Goal: Task Accomplishment & Management: Manage account settings

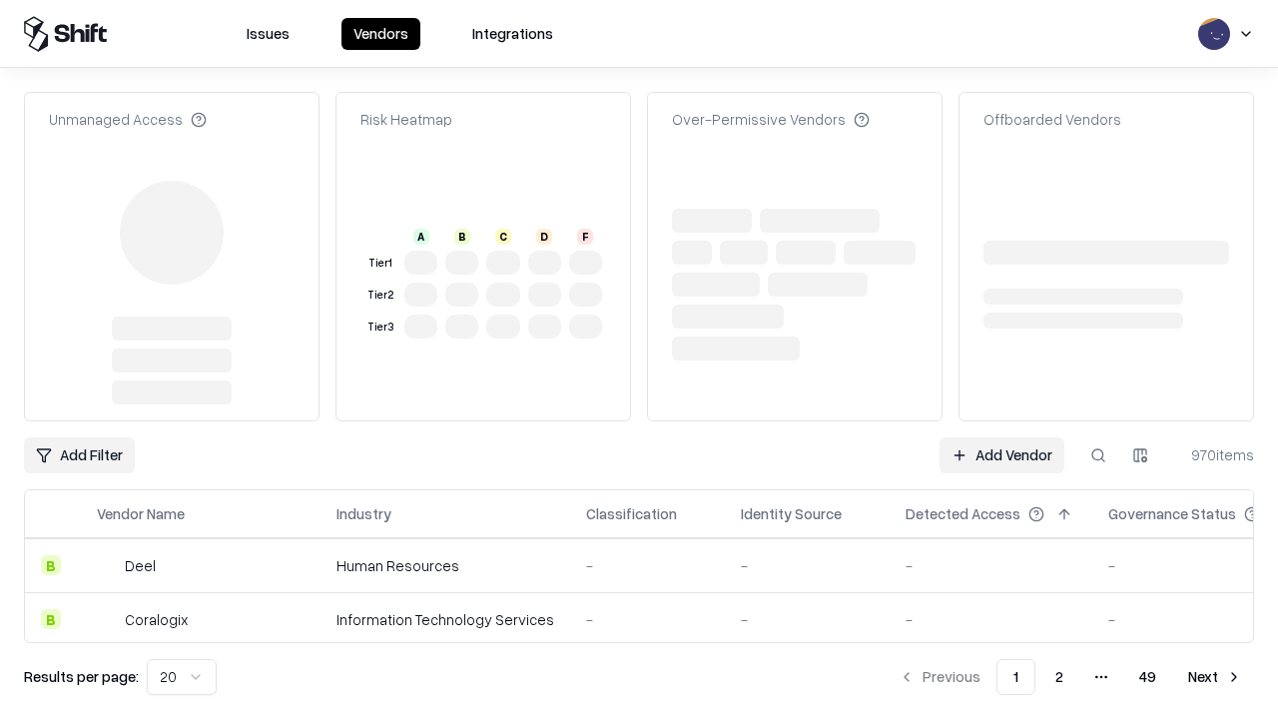
click at [1001, 437] on link "Add Vendor" at bounding box center [1001, 455] width 125 height 36
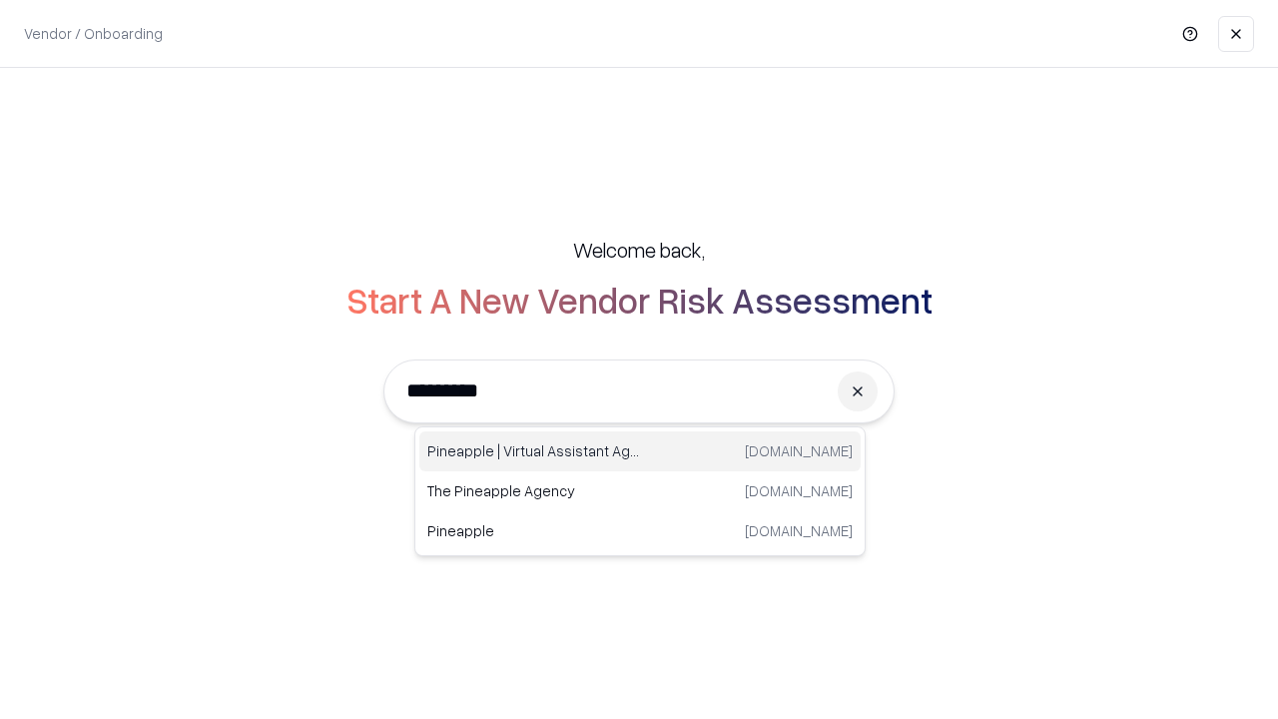
click at [640, 451] on div "Pineapple | Virtual Assistant Agency [DOMAIN_NAME]" at bounding box center [639, 451] width 441 height 40
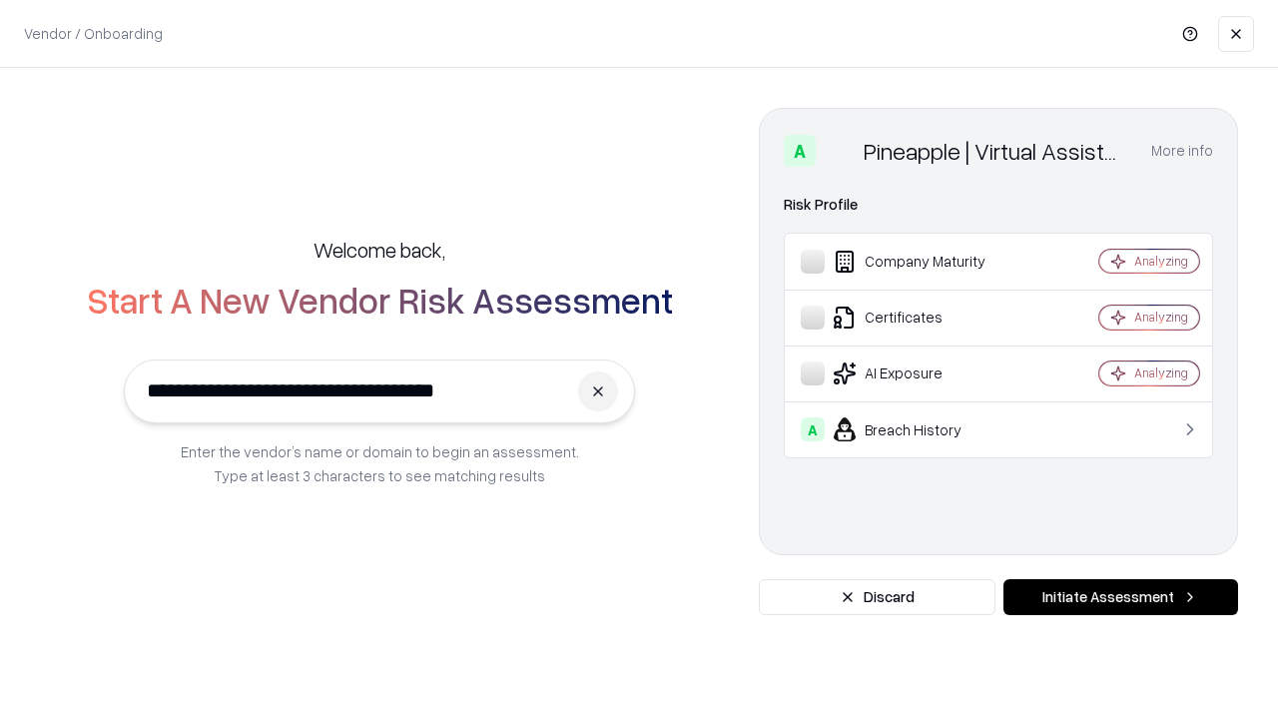
type input "**********"
click at [1120, 597] on button "Initiate Assessment" at bounding box center [1120, 597] width 235 height 36
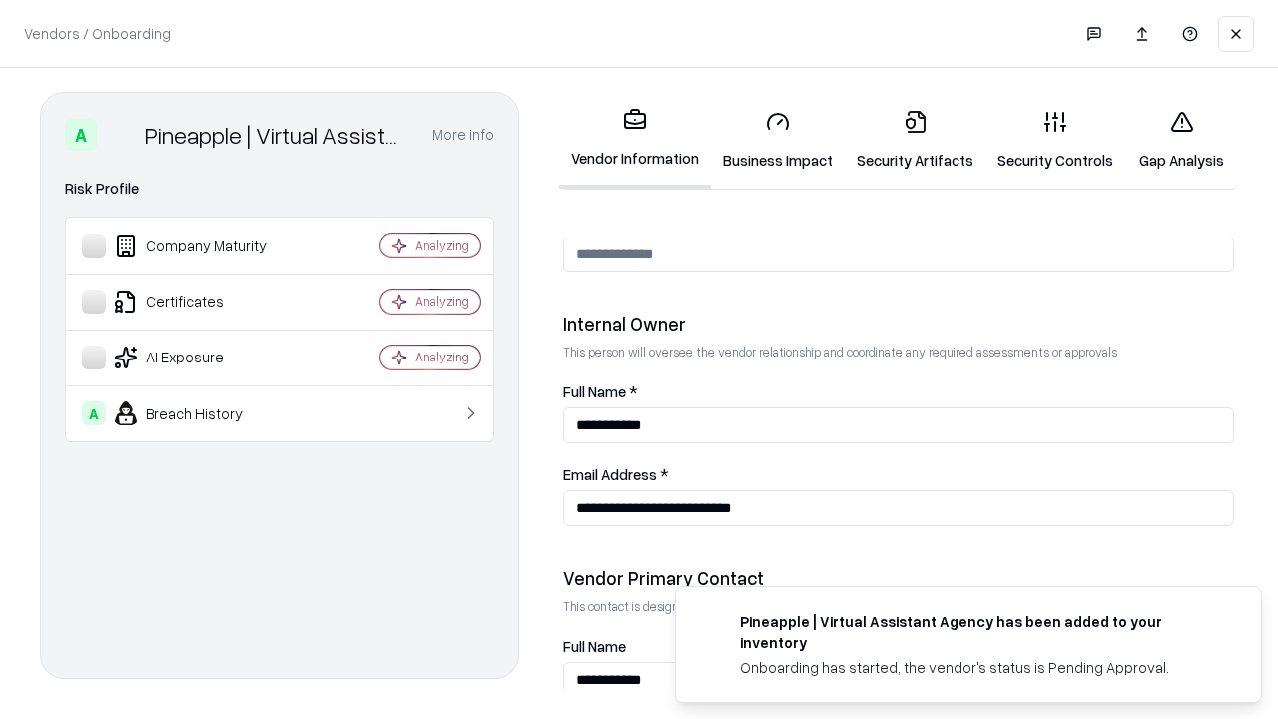
scroll to position [1034, 0]
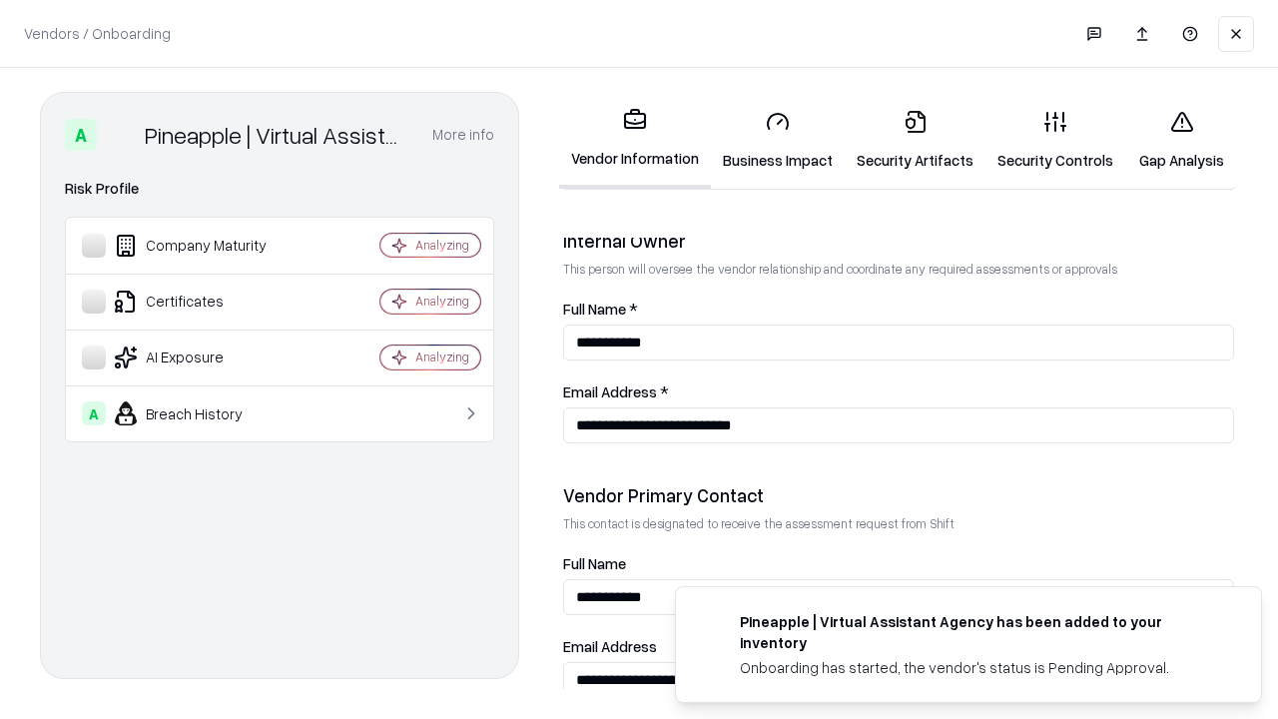
click at [914, 140] on link "Security Artifacts" at bounding box center [914, 140] width 141 height 93
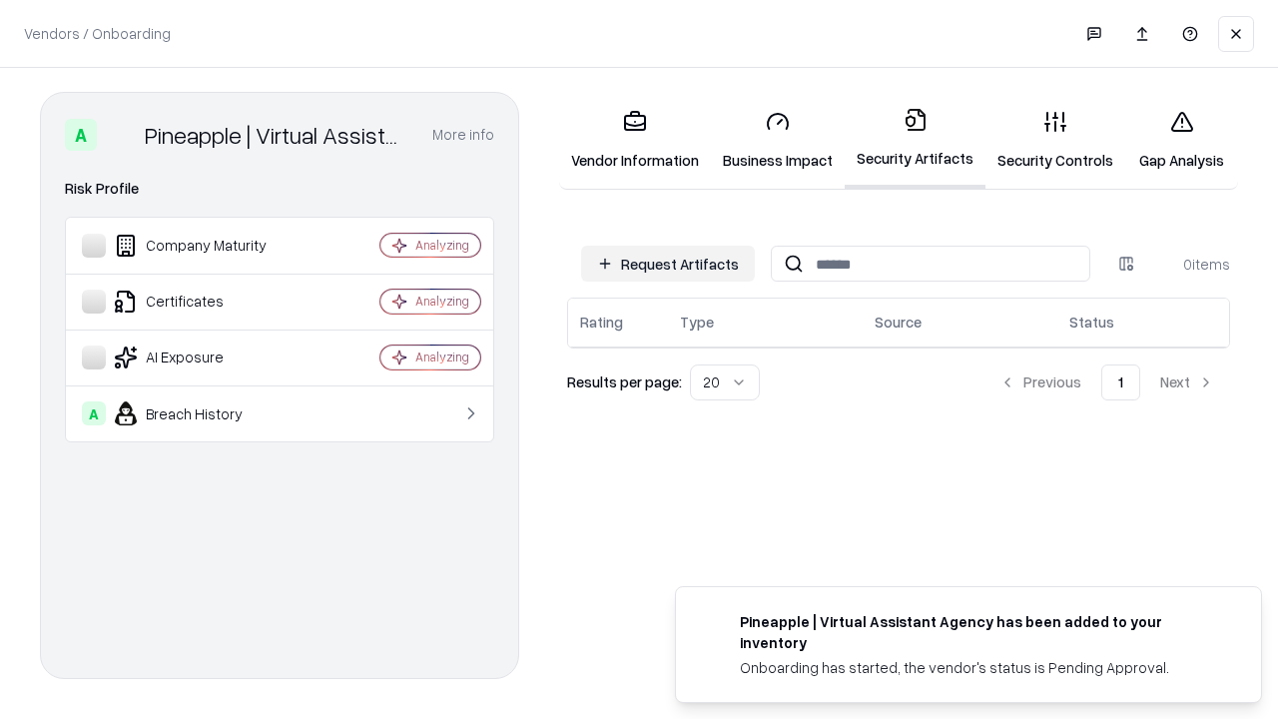
click at [668, 264] on button "Request Artifacts" at bounding box center [668, 264] width 174 height 36
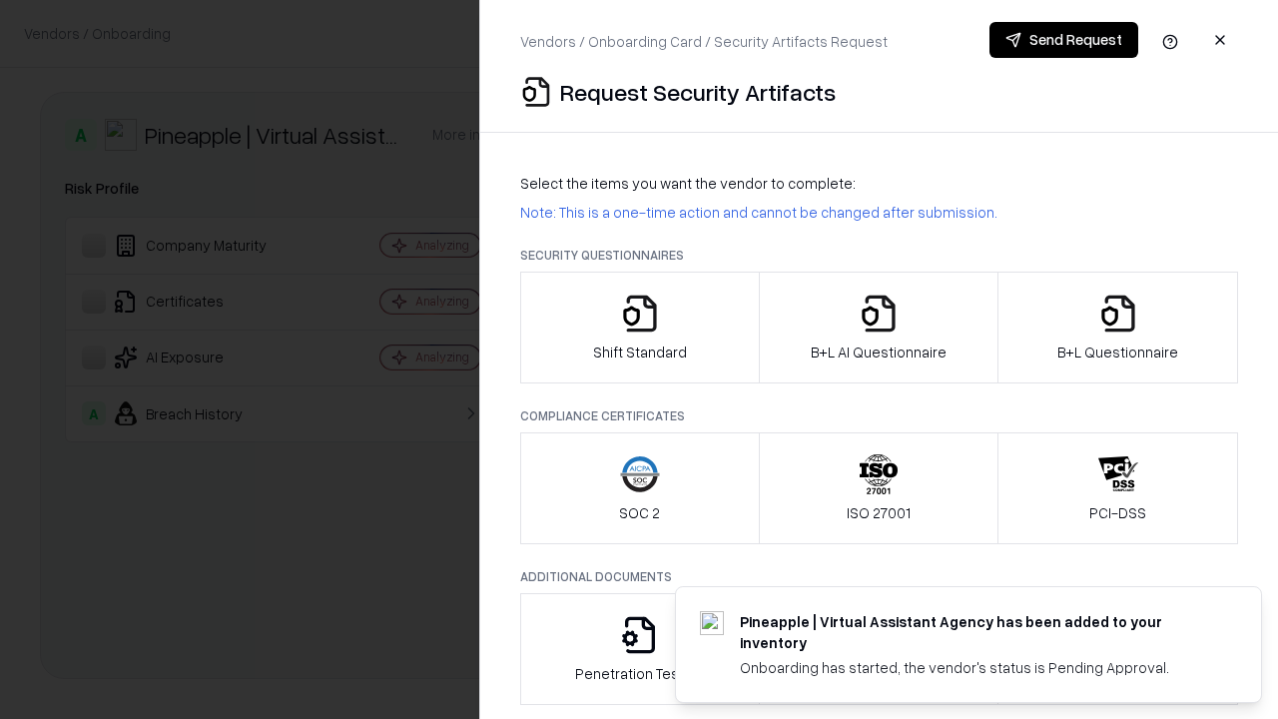
click at [1117, 327] on icon "button" at bounding box center [1118, 313] width 40 height 40
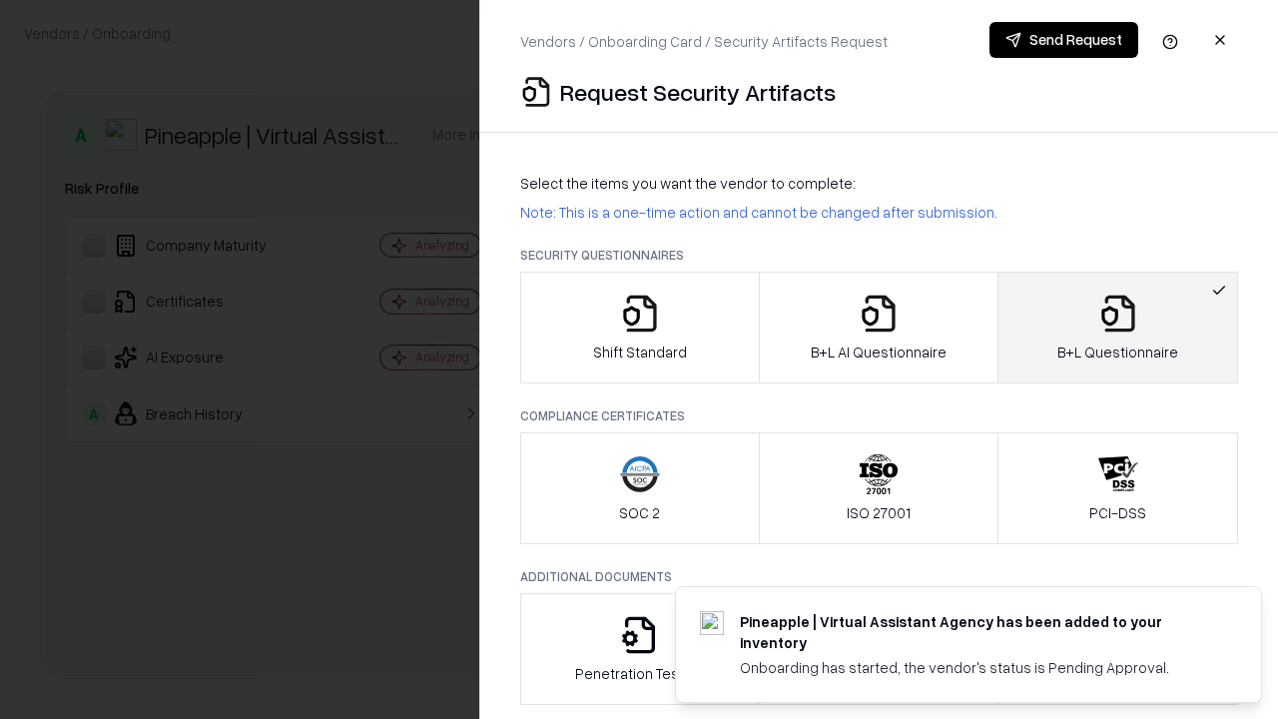
click at [877, 327] on icon "button" at bounding box center [878, 313] width 40 height 40
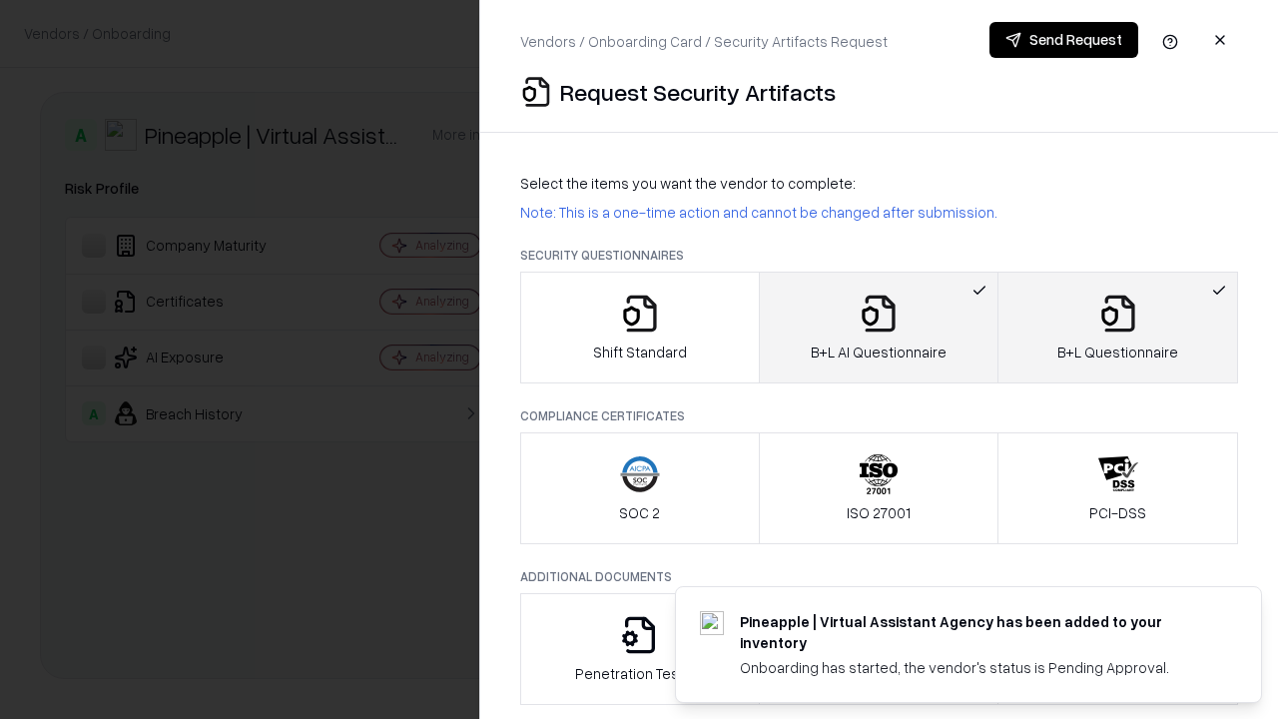
click at [1063, 40] on button "Send Request" at bounding box center [1063, 40] width 149 height 36
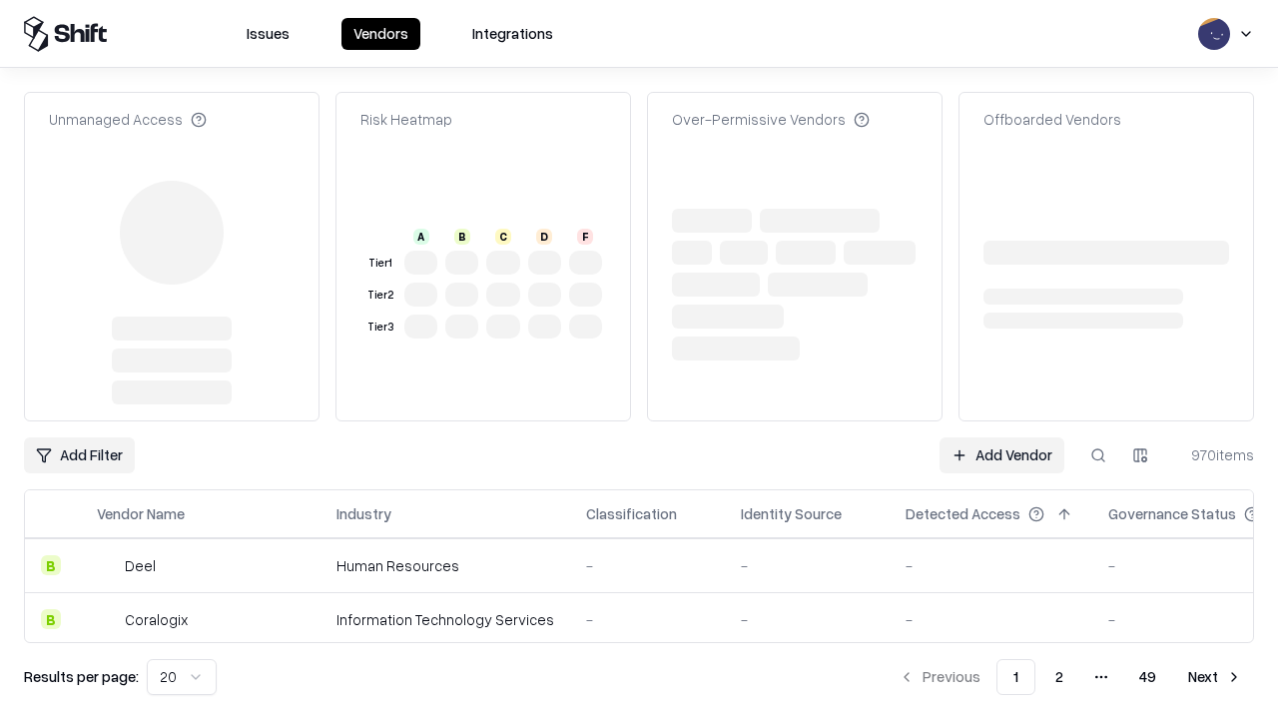
click at [1001, 437] on link "Add Vendor" at bounding box center [1001, 455] width 125 height 36
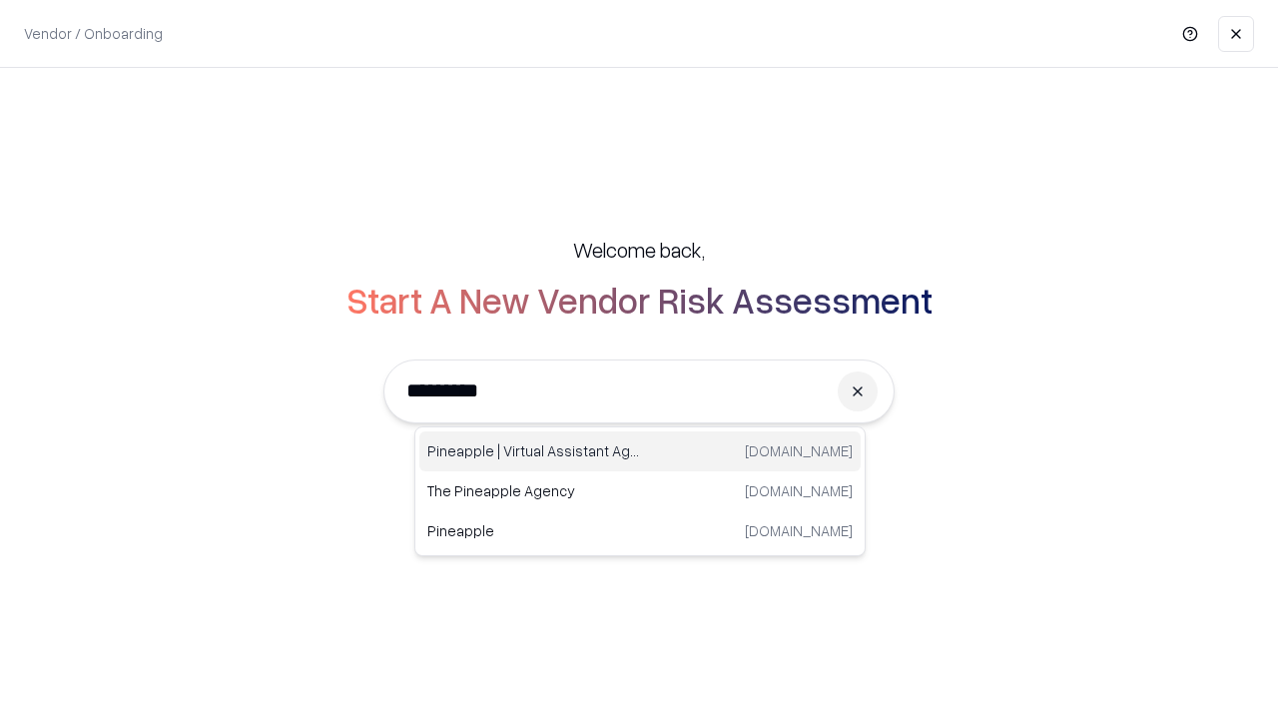
click at [640, 451] on div "Pineapple | Virtual Assistant Agency [DOMAIN_NAME]" at bounding box center [639, 451] width 441 height 40
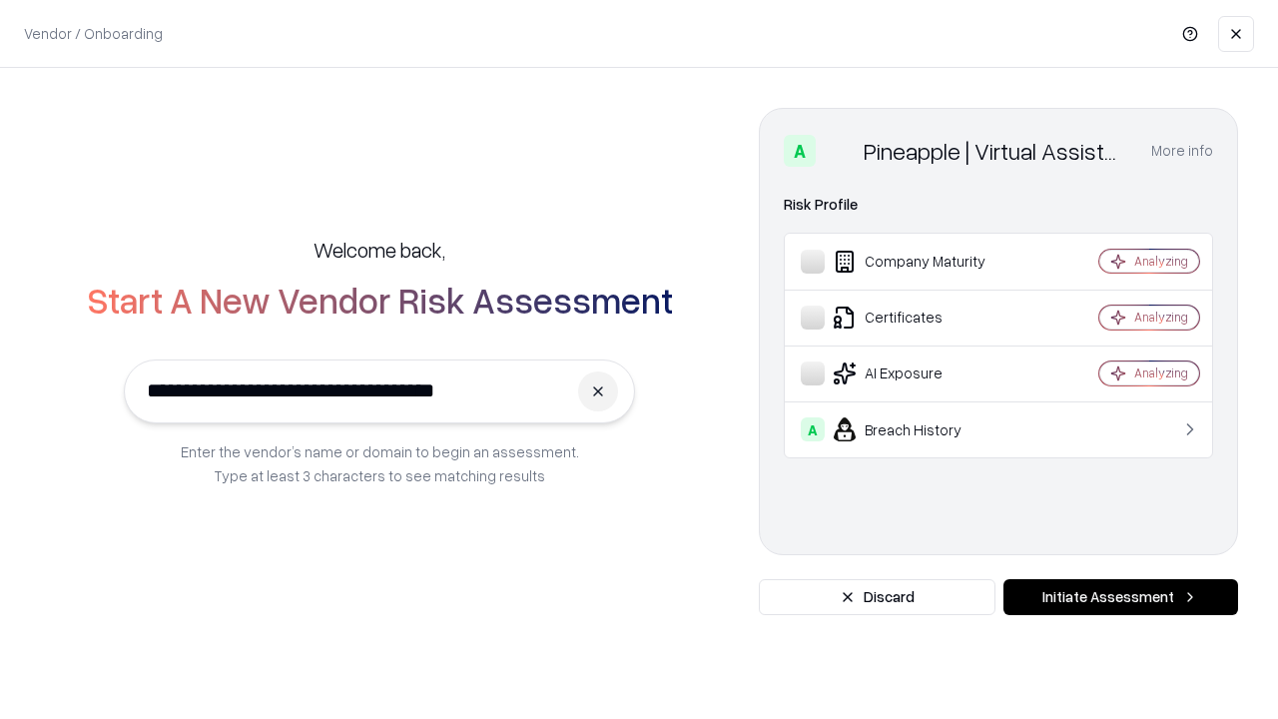
type input "**********"
click at [1120, 597] on button "Initiate Assessment" at bounding box center [1120, 597] width 235 height 36
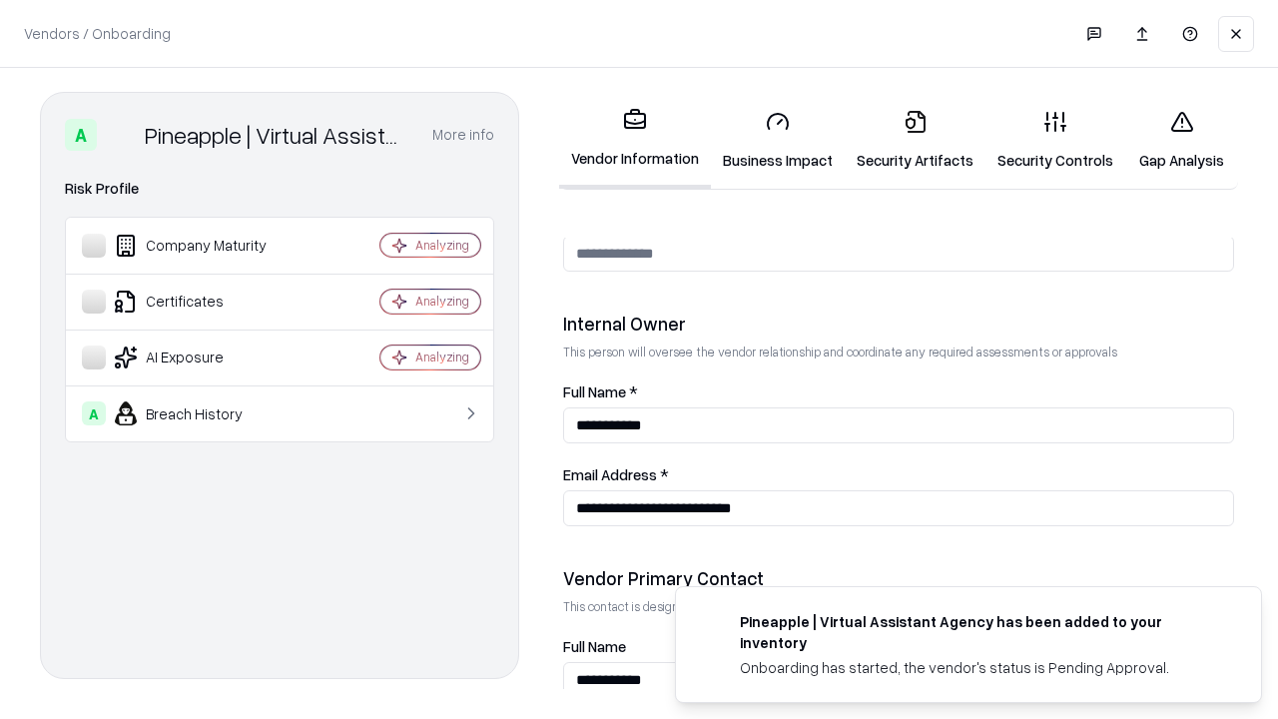
scroll to position [1034, 0]
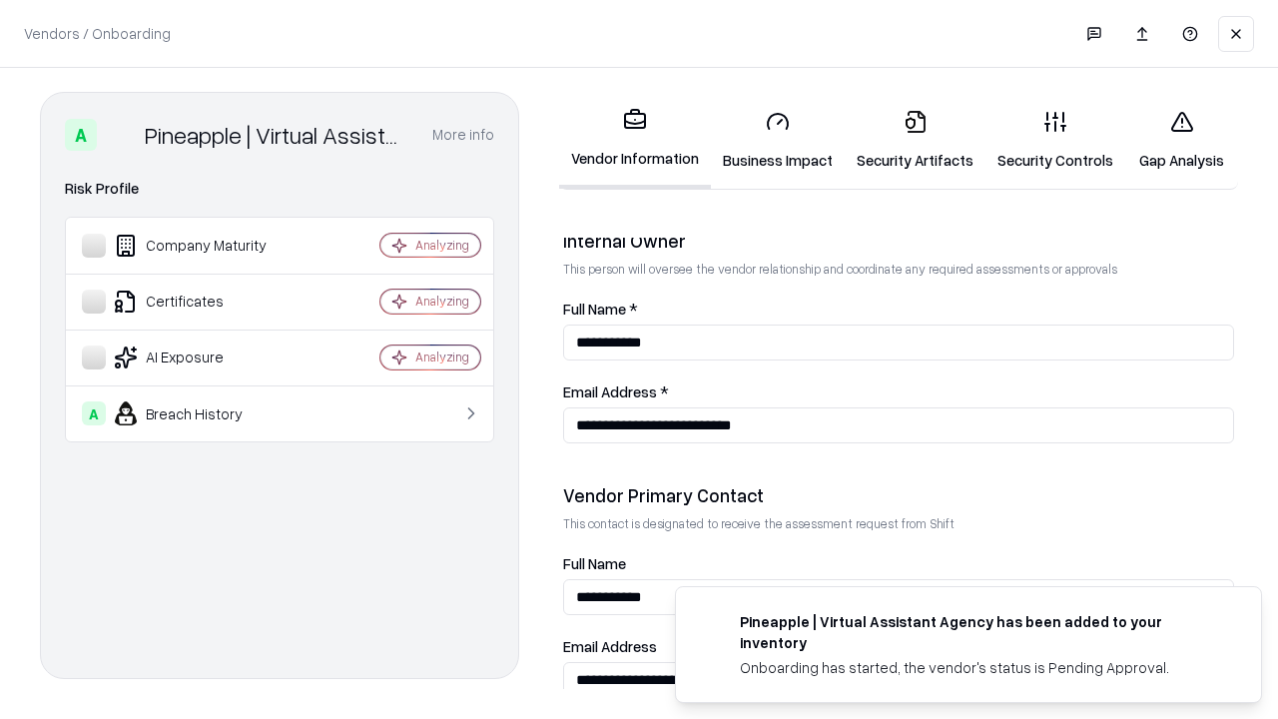
click at [1181, 140] on link "Gap Analysis" at bounding box center [1181, 140] width 113 height 93
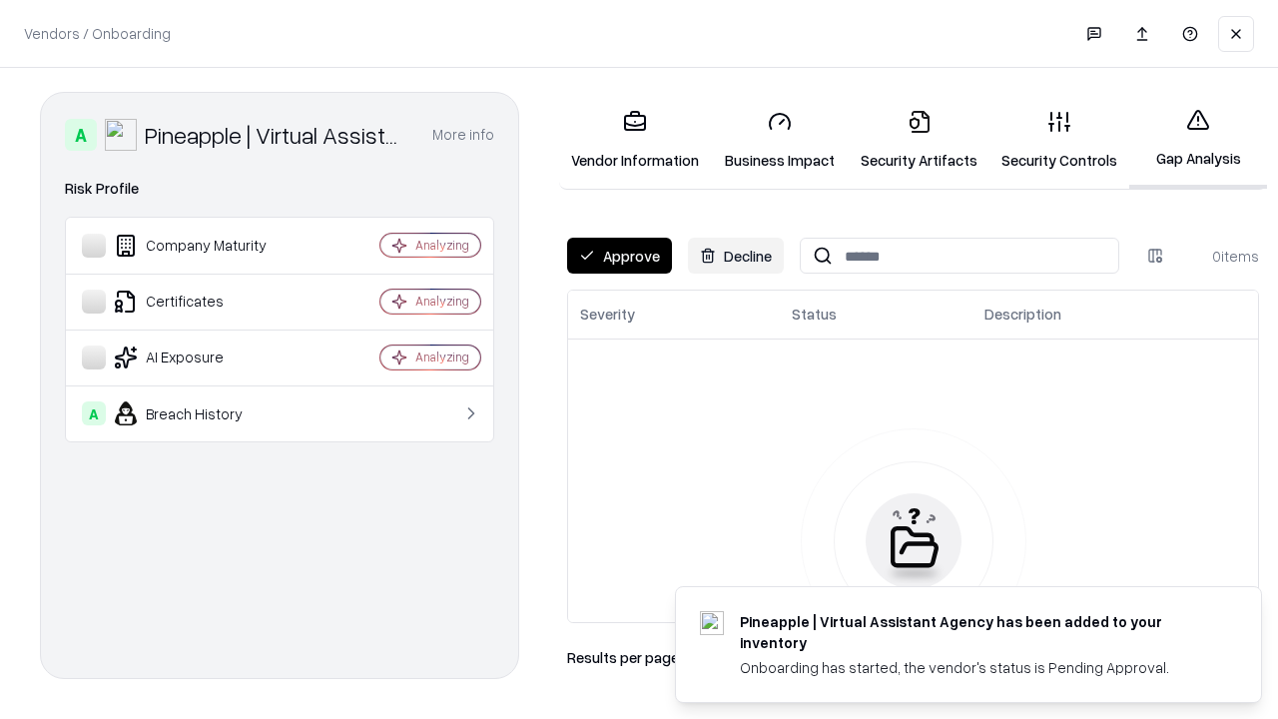
click at [619, 256] on button "Approve" at bounding box center [619, 256] width 105 height 36
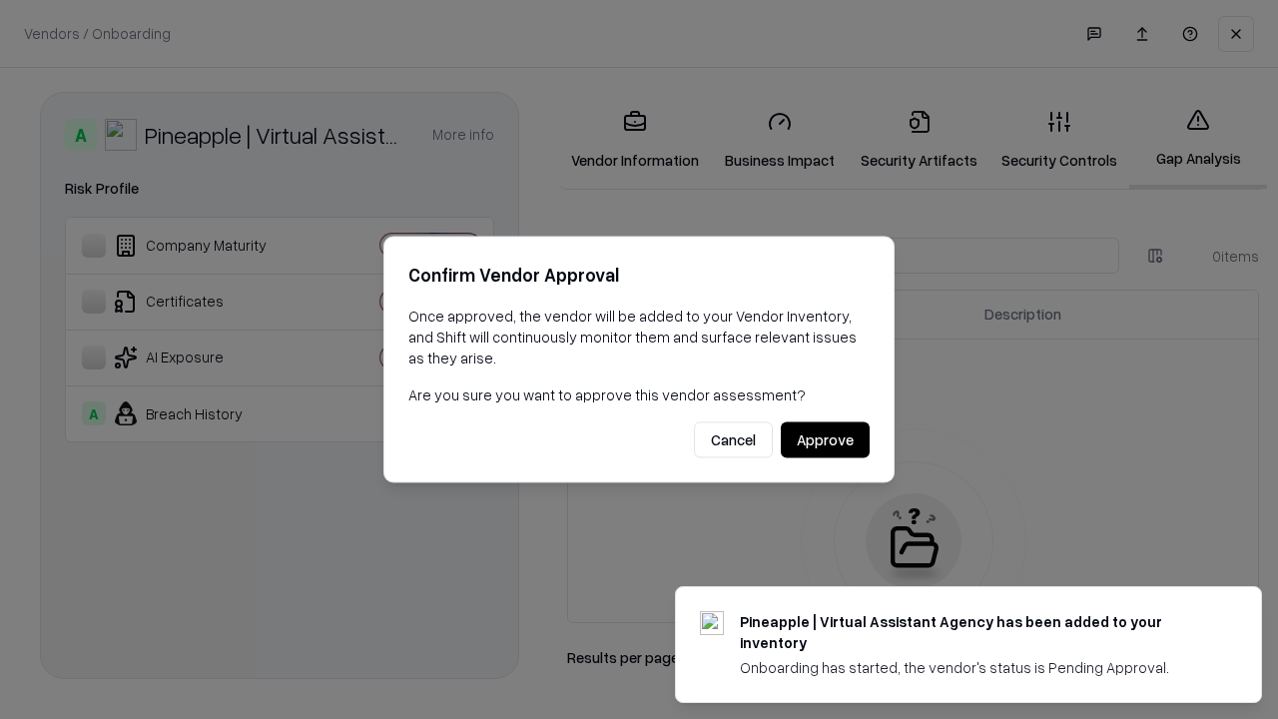
click at [824, 439] on button "Approve" at bounding box center [825, 440] width 89 height 36
